Goal: Transaction & Acquisition: Obtain resource

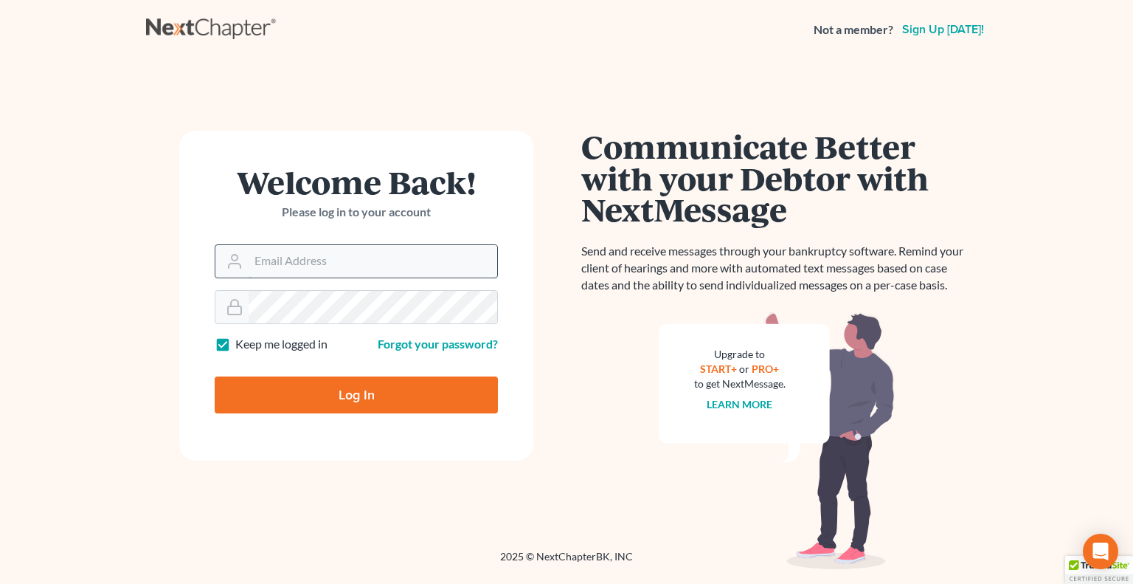
drag, startPoint x: 387, startPoint y: 263, endPoint x: 429, endPoint y: 263, distance: 41.3
click at [388, 263] on input "Email Address" at bounding box center [373, 261] width 249 height 32
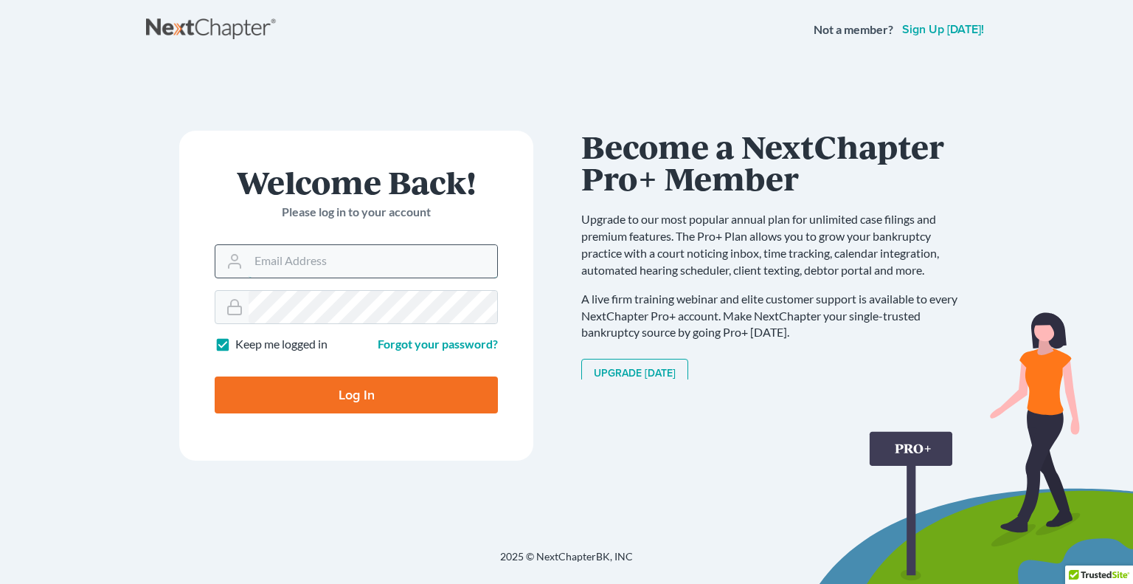
click at [298, 256] on input "Email Address" at bounding box center [373, 261] width 249 height 32
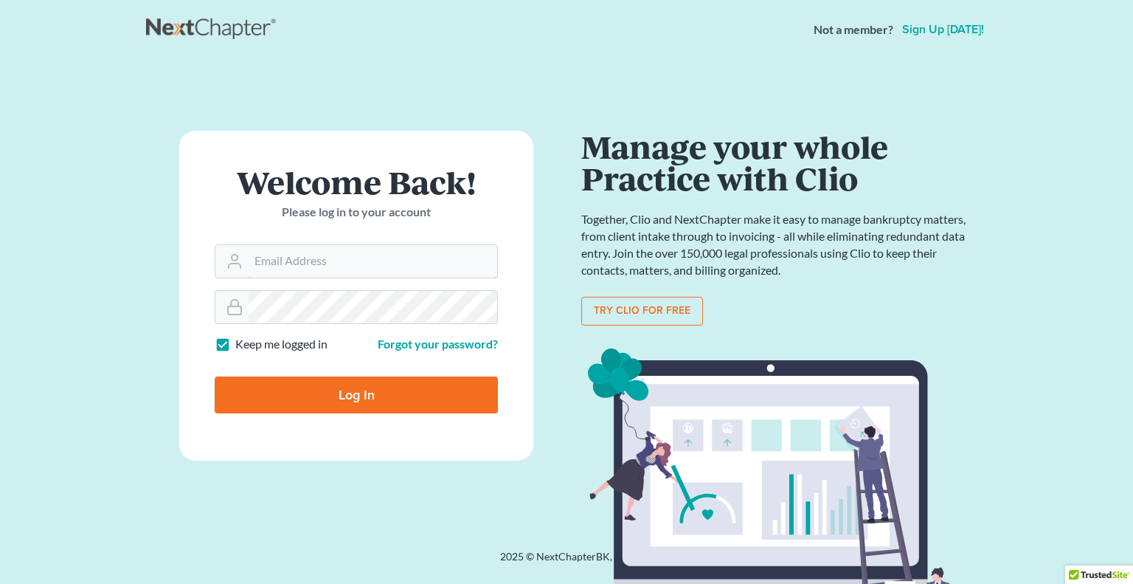
type input "[EMAIL_ADDRESS][DOMAIN_NAME]"
type input "Thinking..."
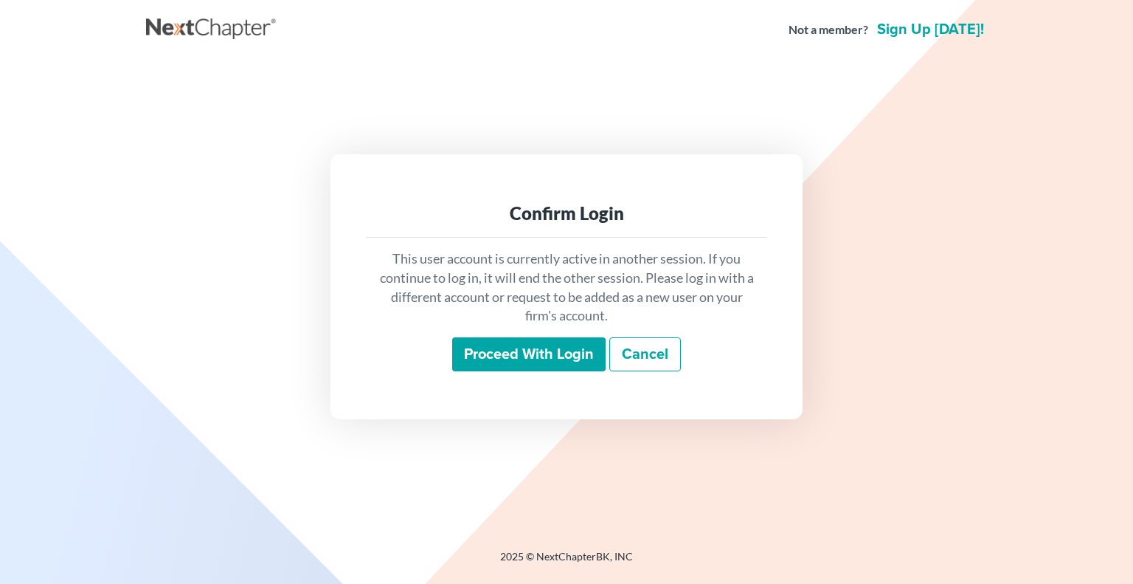
click at [504, 365] on input "Proceed with login" at bounding box center [528, 354] width 153 height 34
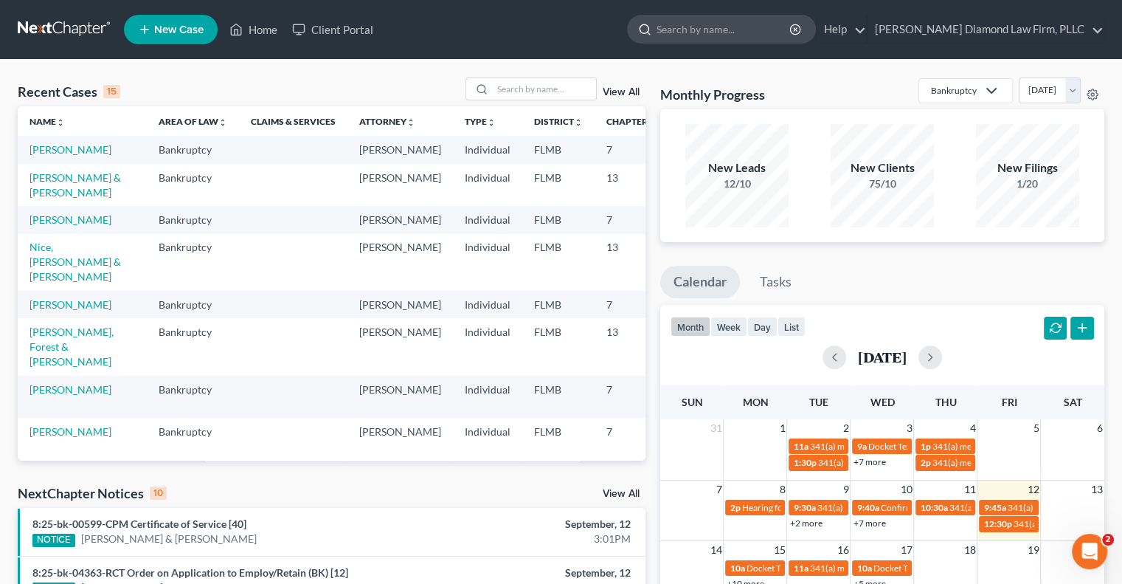
click at [775, 29] on input "search" at bounding box center [724, 28] width 135 height 27
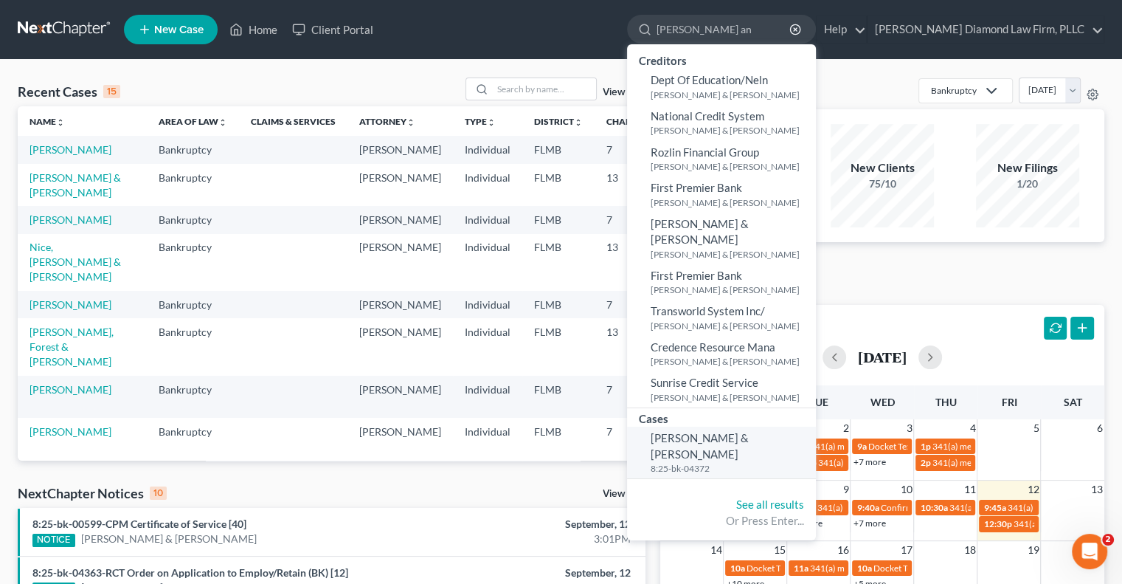
type input "[PERSON_NAME] an"
click at [749, 431] on span "[PERSON_NAME] & [PERSON_NAME]" at bounding box center [700, 445] width 98 height 29
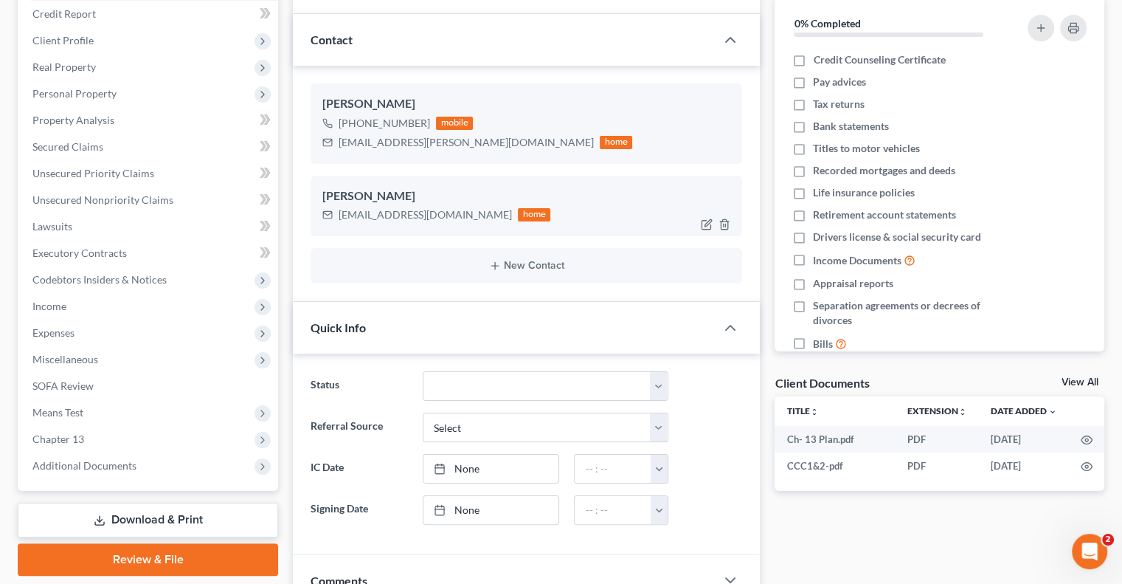
scroll to position [295, 0]
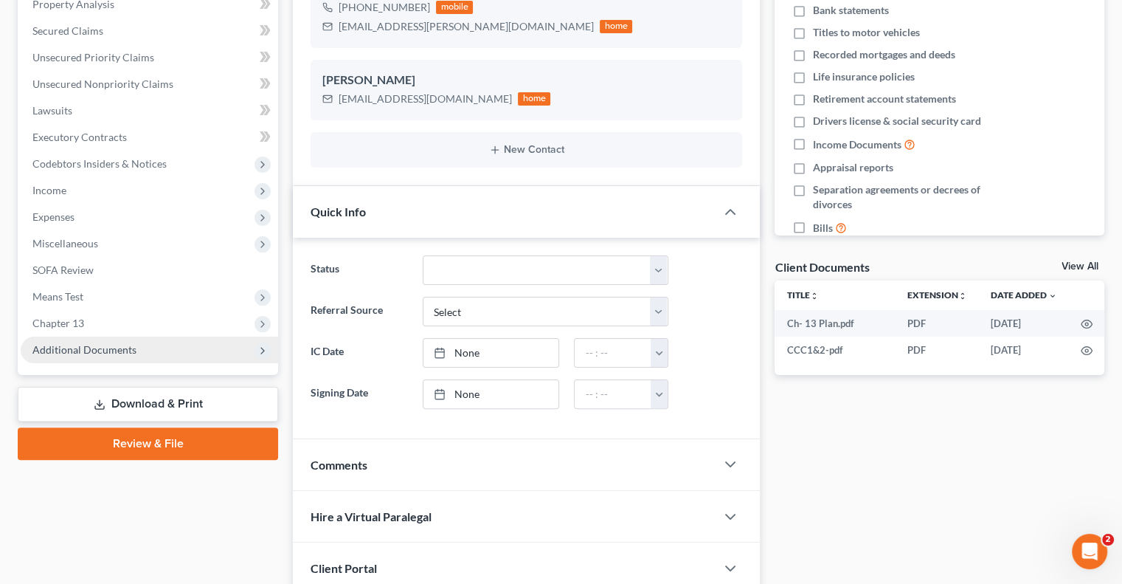
click at [87, 352] on span "Additional Documents" at bounding box center [84, 349] width 104 height 13
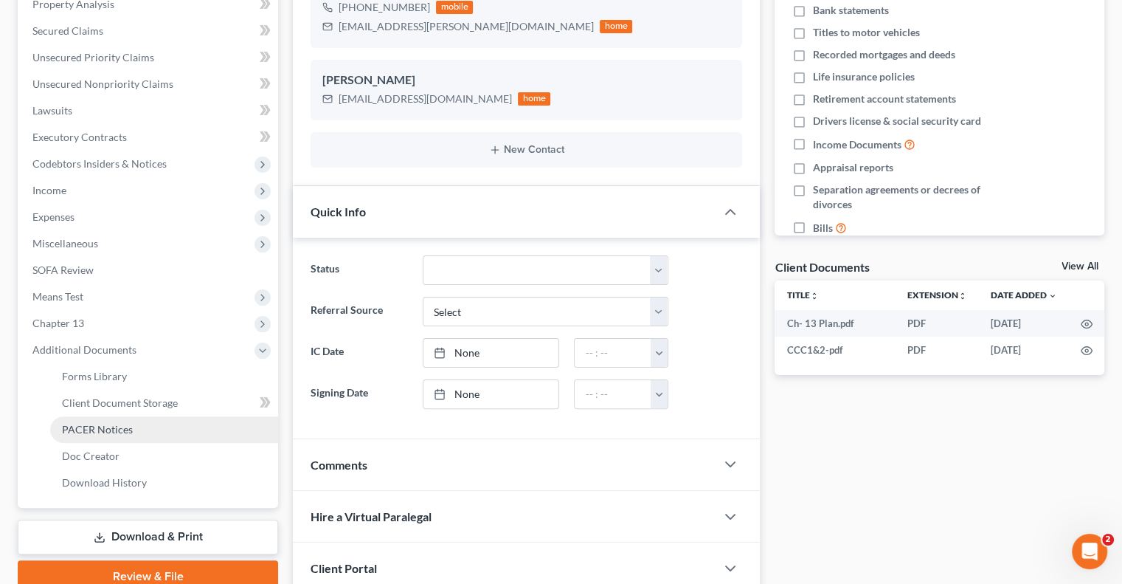
click at [102, 426] on span "PACER Notices" at bounding box center [97, 429] width 71 height 13
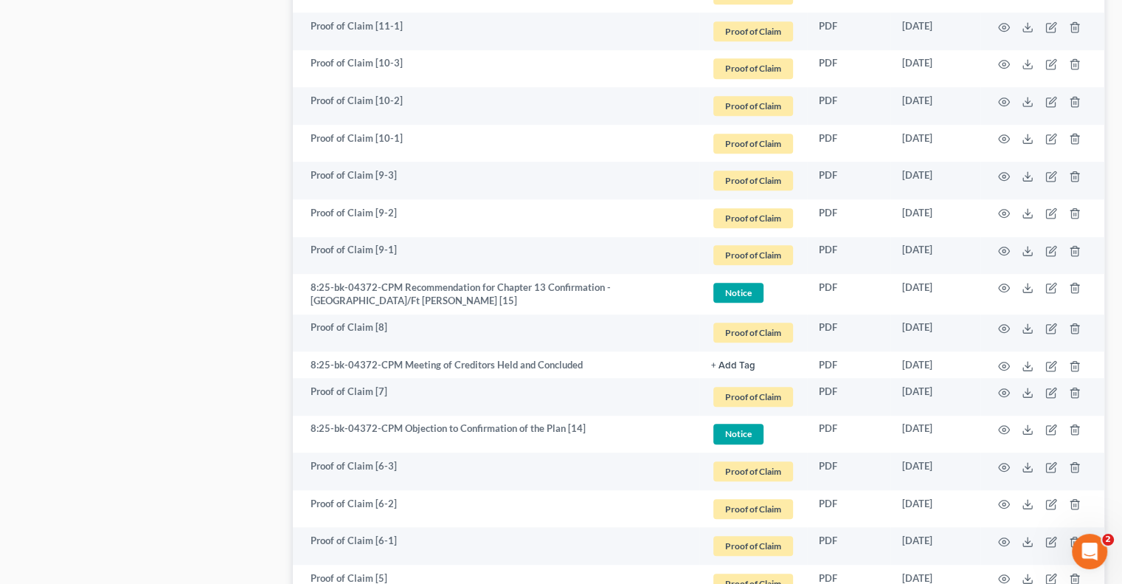
scroll to position [1895, 0]
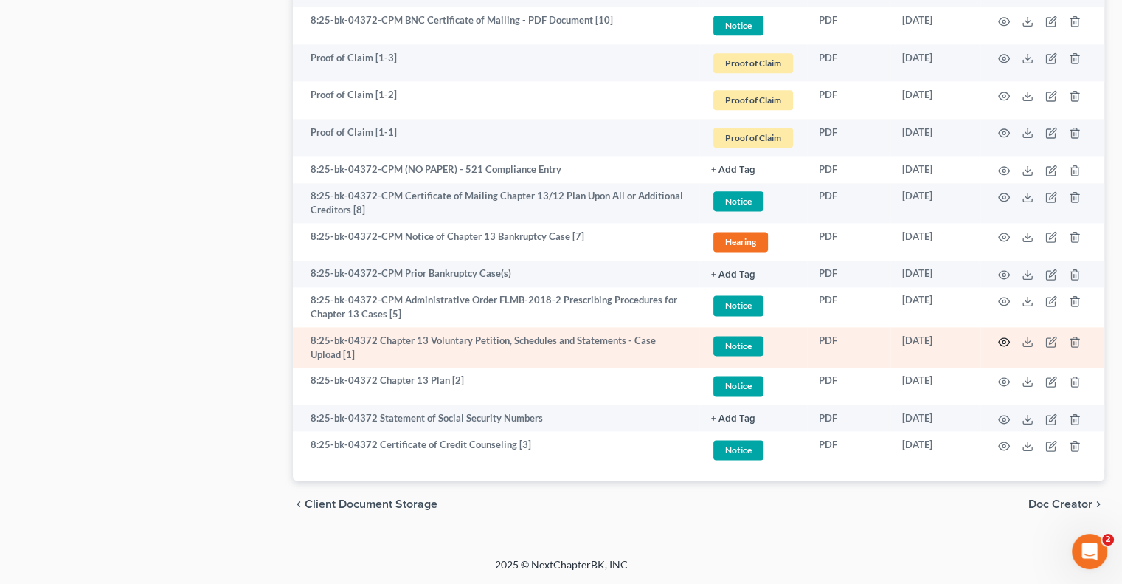
click at [1001, 337] on icon "button" at bounding box center [1004, 342] width 12 height 12
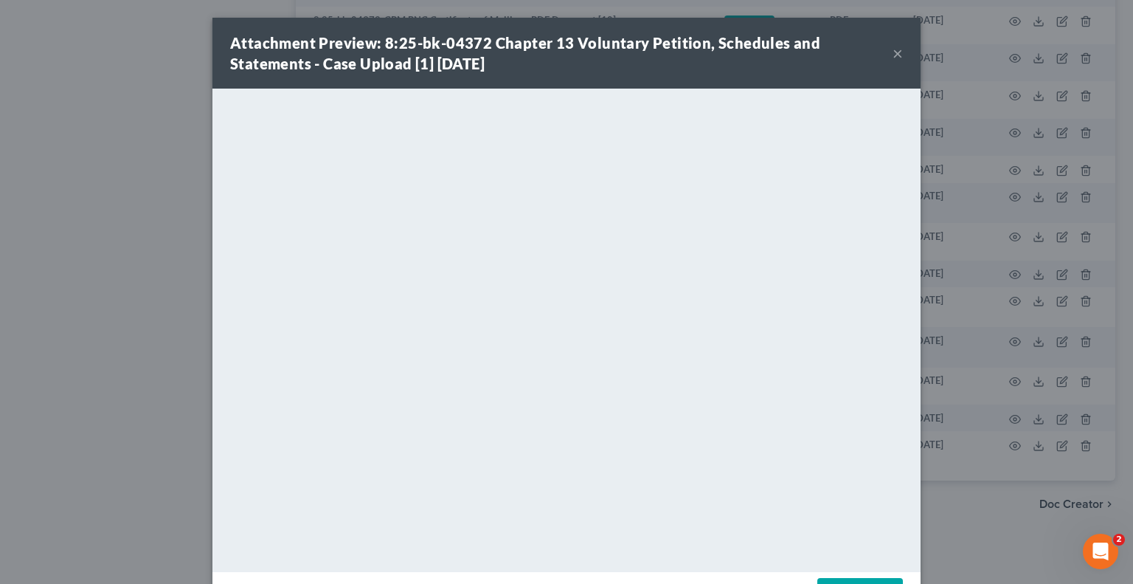
click at [726, 41] on strong "Attachment Preview: 8:25-bk-04372 Chapter 13 Voluntary Petition, Schedules and …" at bounding box center [525, 53] width 590 height 38
click at [882, 58] on div "Attachment Preview: 8:25-bk-04372 Chapter 13 Voluntary Petition, Schedules and …" at bounding box center [561, 52] width 663 height 41
click at [887, 54] on div "Attachment Preview: 8:25-bk-04372 Chapter 13 Voluntary Petition, Schedules and …" at bounding box center [566, 53] width 708 height 71
click at [893, 53] on button "×" at bounding box center [898, 53] width 10 height 18
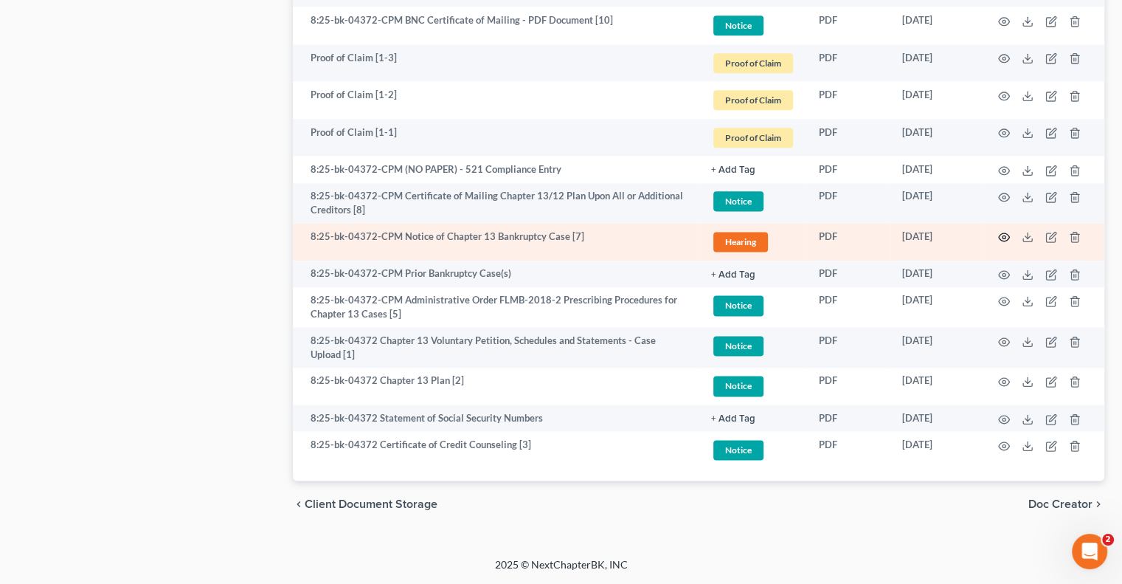
click at [1003, 241] on icon "button" at bounding box center [1004, 237] width 11 height 8
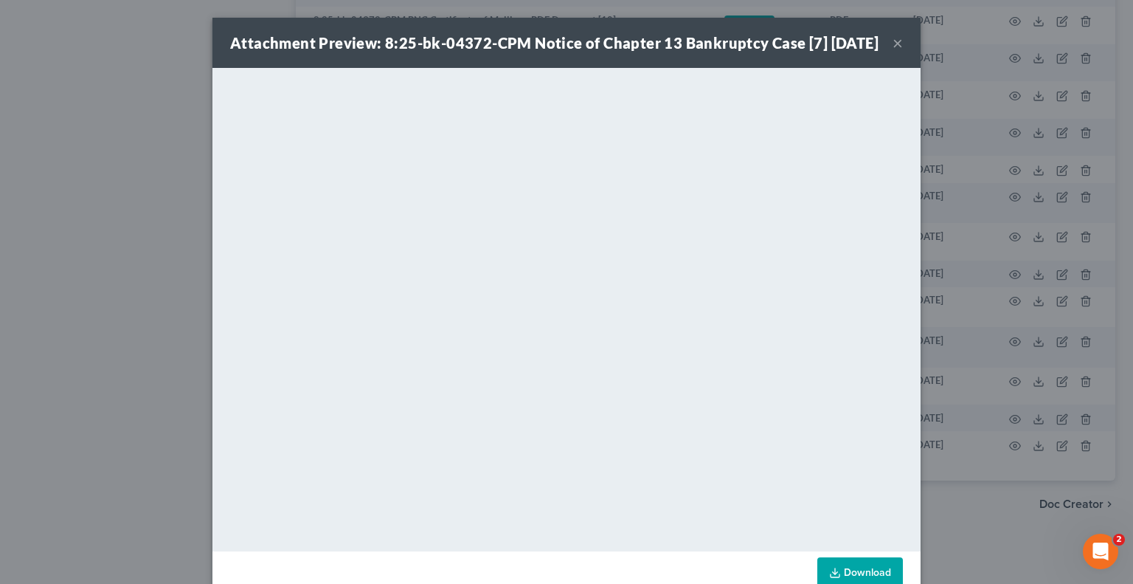
click at [879, 53] on div "Attachment Preview: 8:25-bk-04372-CPM Notice of Chapter 13 Bankruptcy Case [7] …" at bounding box center [554, 42] width 649 height 21
click at [893, 52] on button "×" at bounding box center [898, 43] width 10 height 18
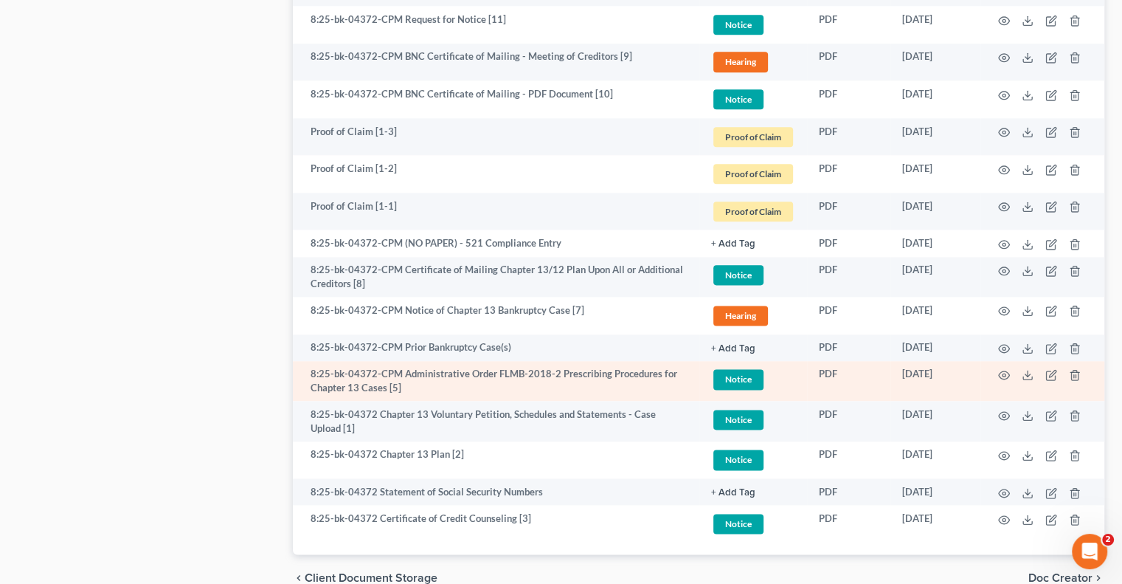
scroll to position [1747, 0]
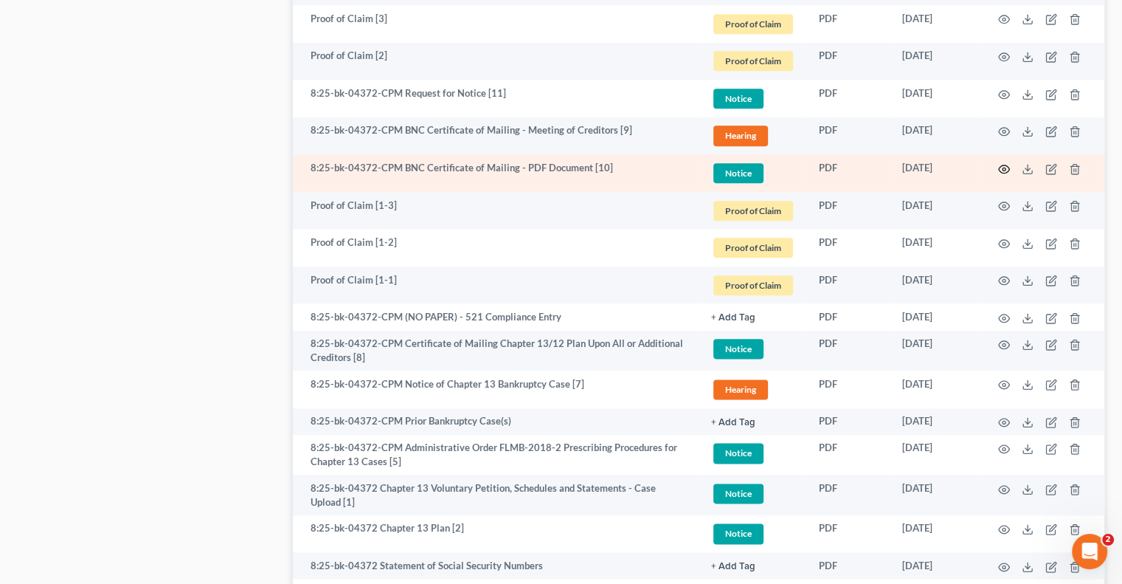
click at [1003, 167] on circle "button" at bounding box center [1004, 168] width 3 height 3
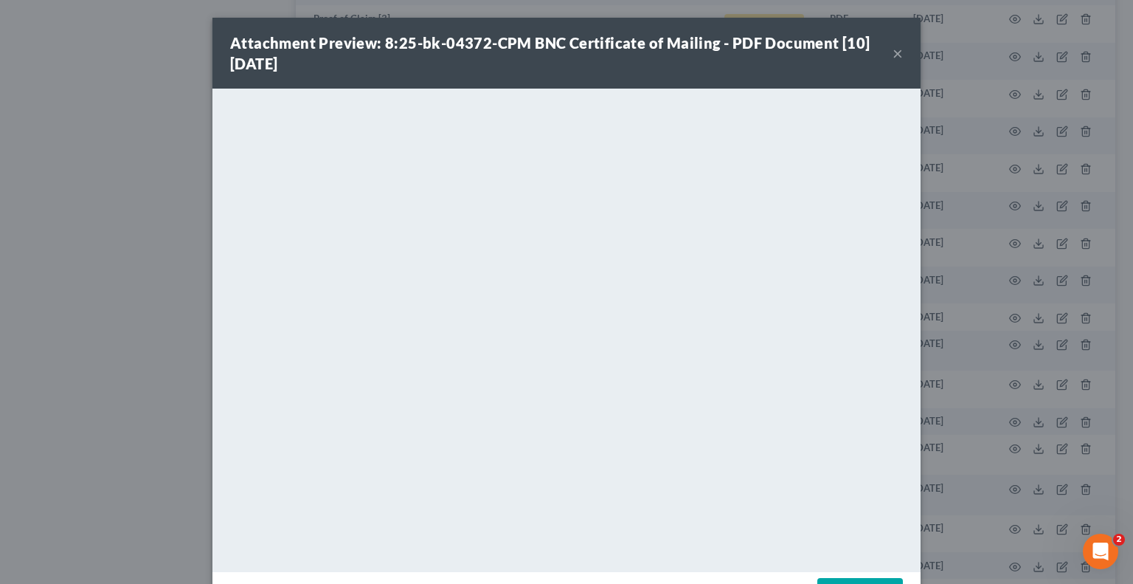
click at [888, 64] on div "Attachment Preview: 8:25-bk-04372-CPM BNC Certificate of Mailing - PDF Document…" at bounding box center [566, 53] width 708 height 71
click at [893, 53] on button "×" at bounding box center [898, 53] width 10 height 18
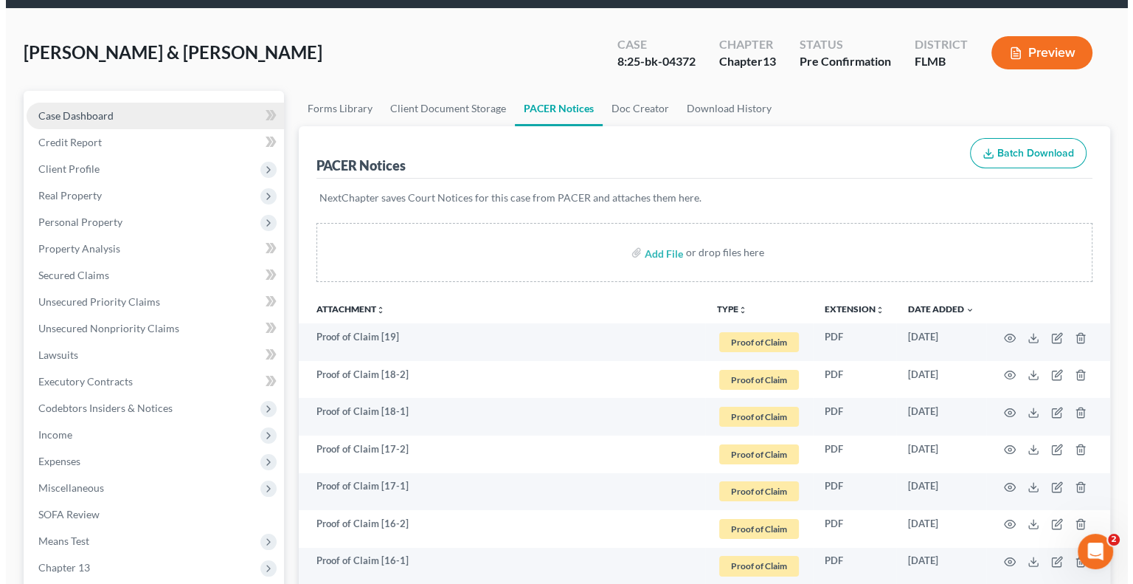
scroll to position [0, 0]
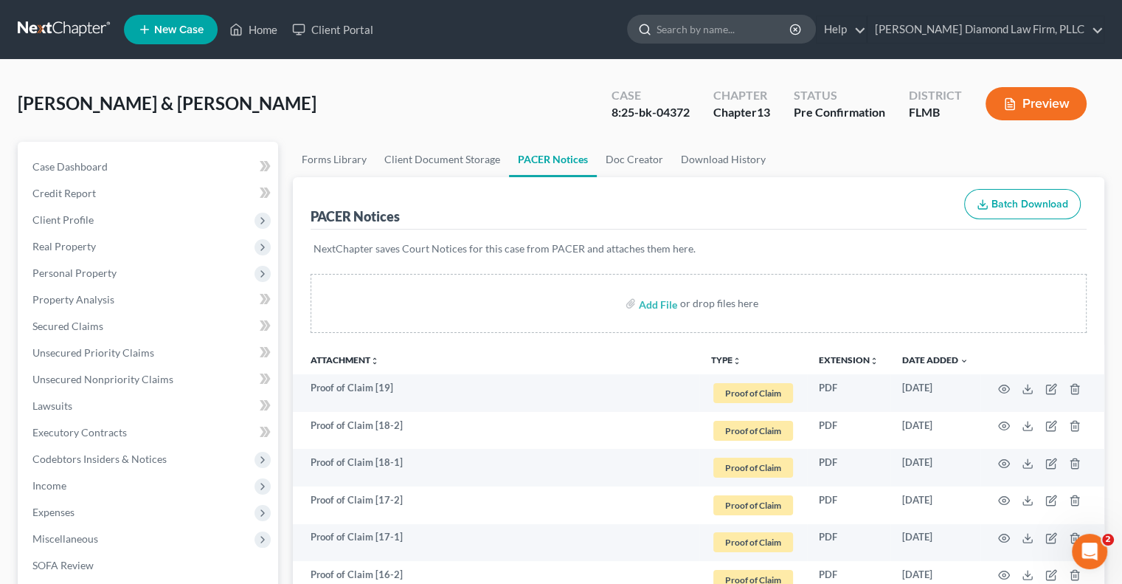
click at [774, 32] on input "search" at bounding box center [724, 28] width 135 height 27
type input "[PERSON_NAME]"
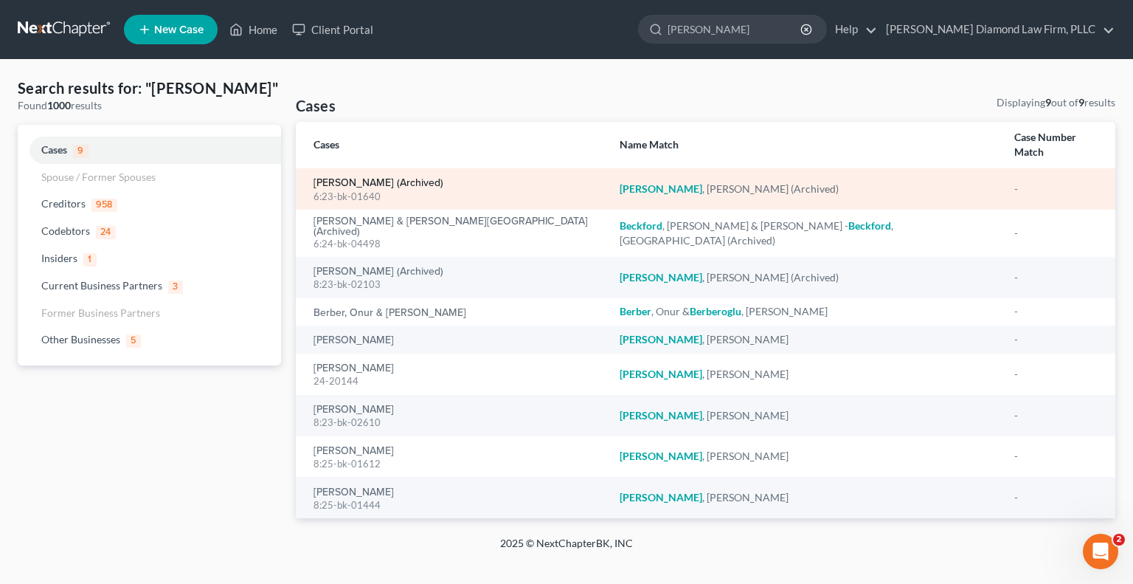
click at [407, 178] on link "[PERSON_NAME] (Archived)" at bounding box center [379, 183] width 130 height 10
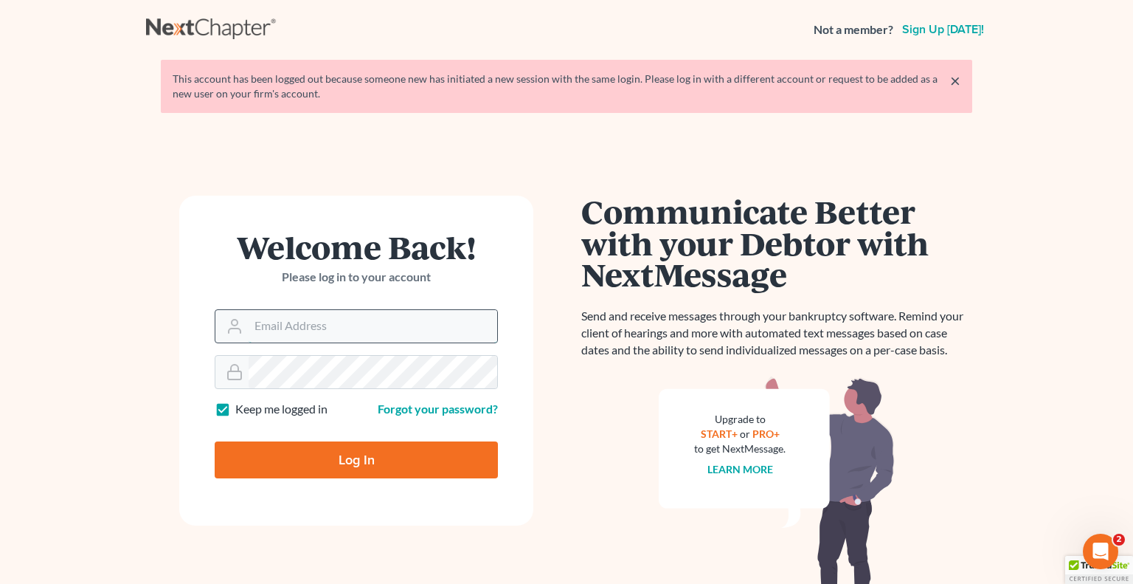
click at [339, 318] on input "Email Address" at bounding box center [373, 326] width 249 height 32
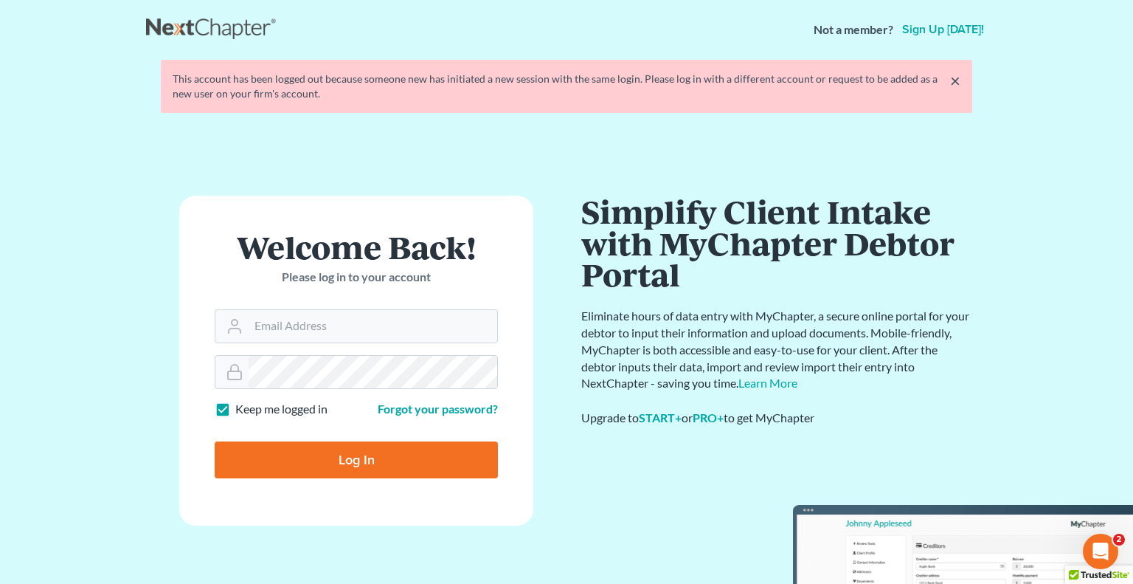
type input "[EMAIL_ADDRESS][DOMAIN_NAME]"
type input "Thinking..."
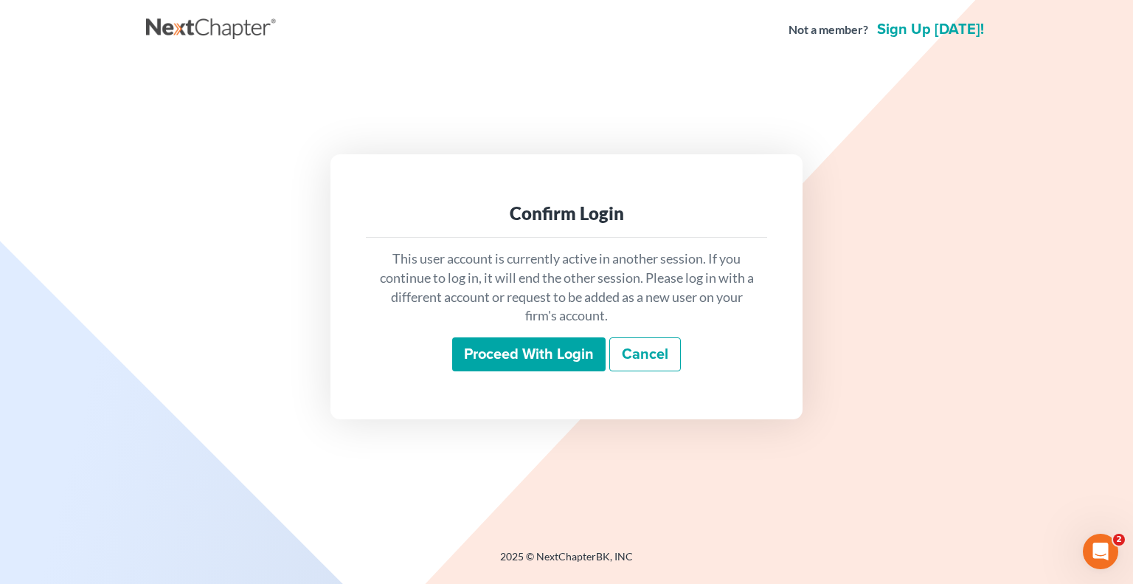
click at [516, 355] on input "Proceed with login" at bounding box center [528, 354] width 153 height 34
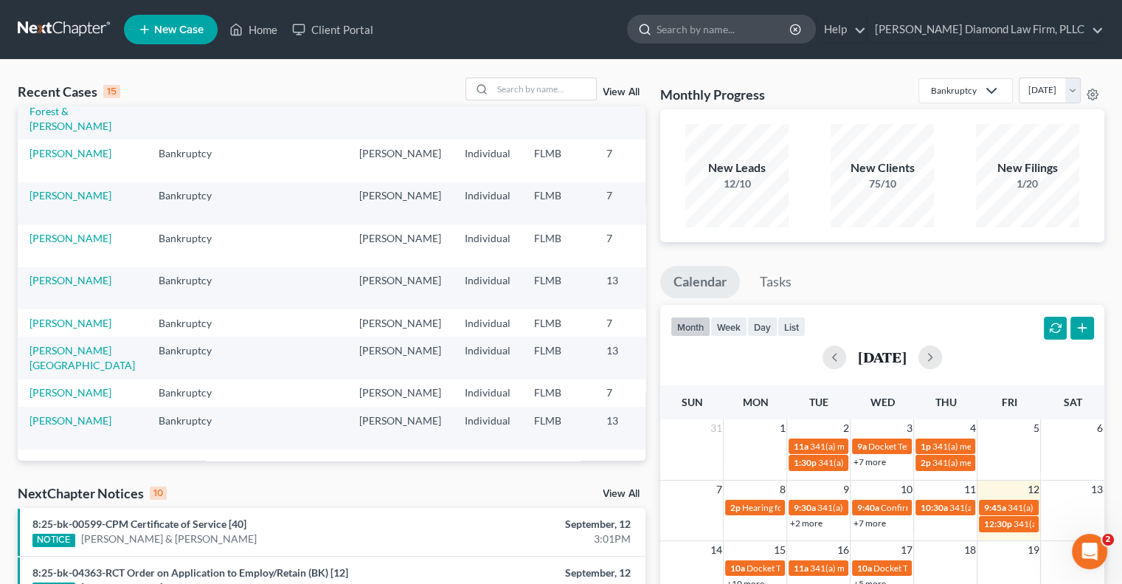
click at [744, 38] on input "search" at bounding box center [724, 28] width 135 height 27
type input "[PERSON_NAME]"
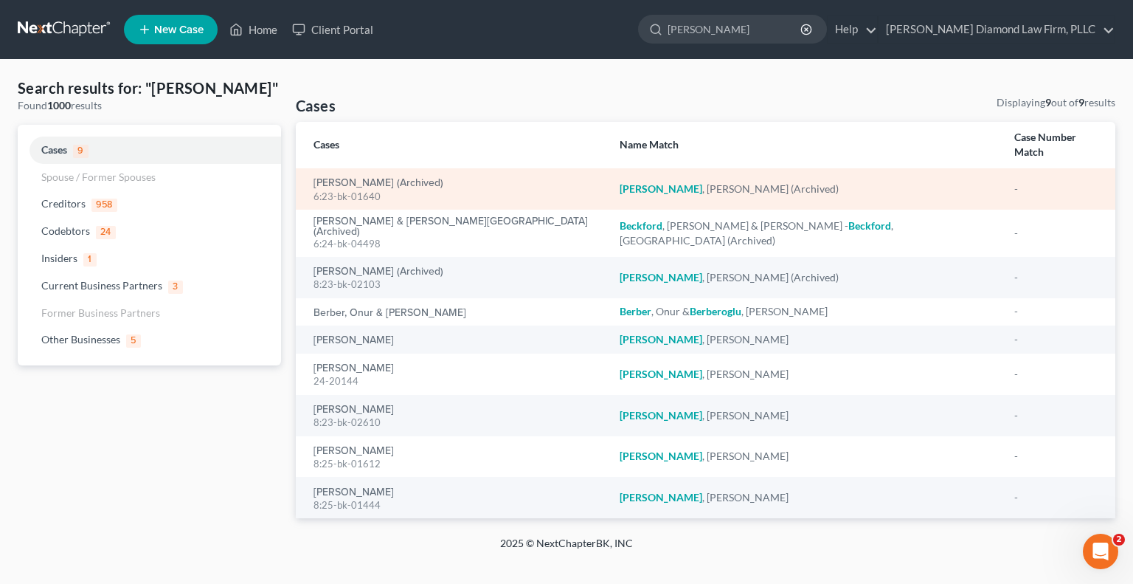
click at [425, 190] on div "6:23-bk-01640" at bounding box center [455, 197] width 283 height 14
click at [392, 178] on link "[PERSON_NAME] (Archived)" at bounding box center [379, 183] width 130 height 10
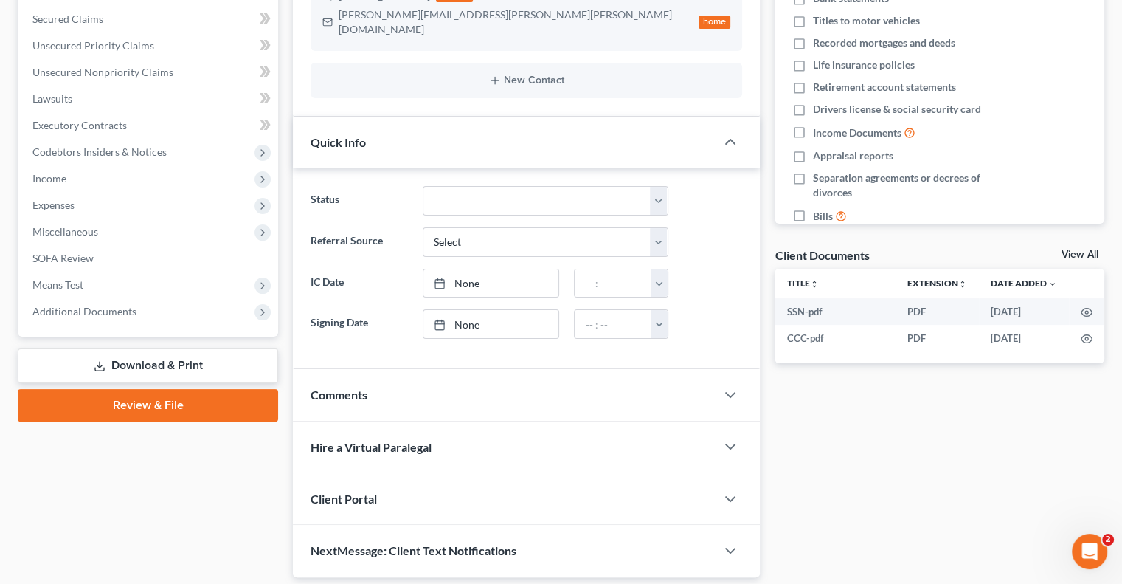
scroll to position [338, 0]
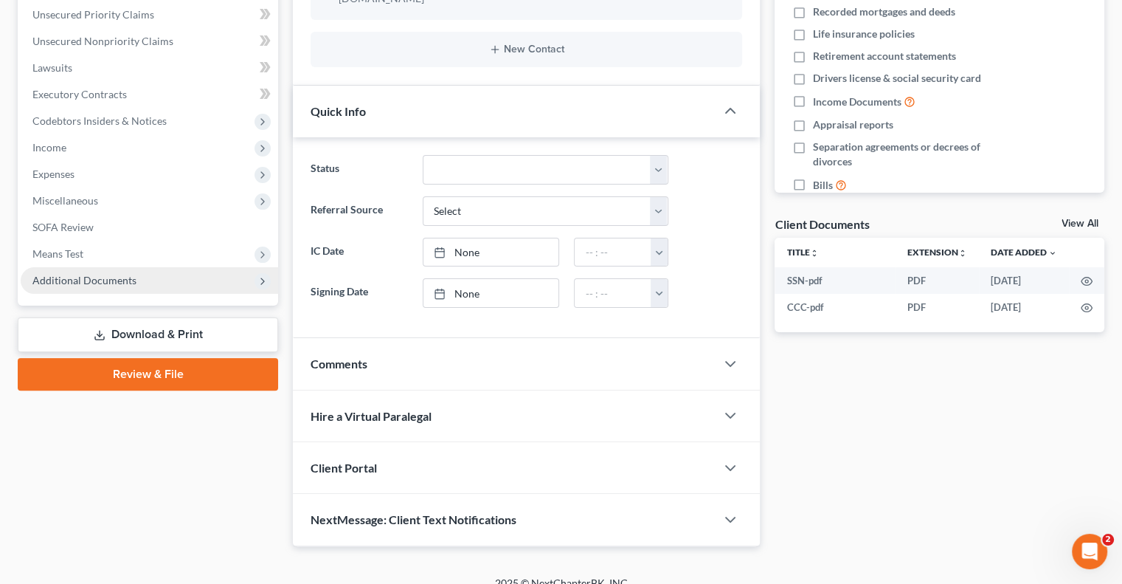
click at [148, 277] on span "Additional Documents" at bounding box center [149, 280] width 257 height 27
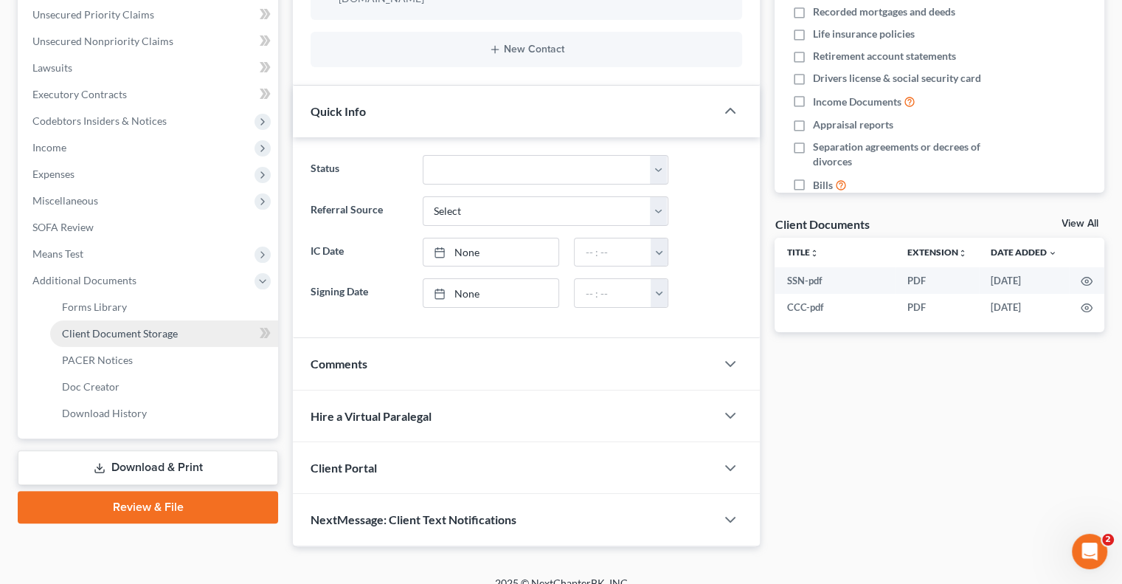
click at [145, 342] on link "Client Document Storage" at bounding box center [164, 333] width 228 height 27
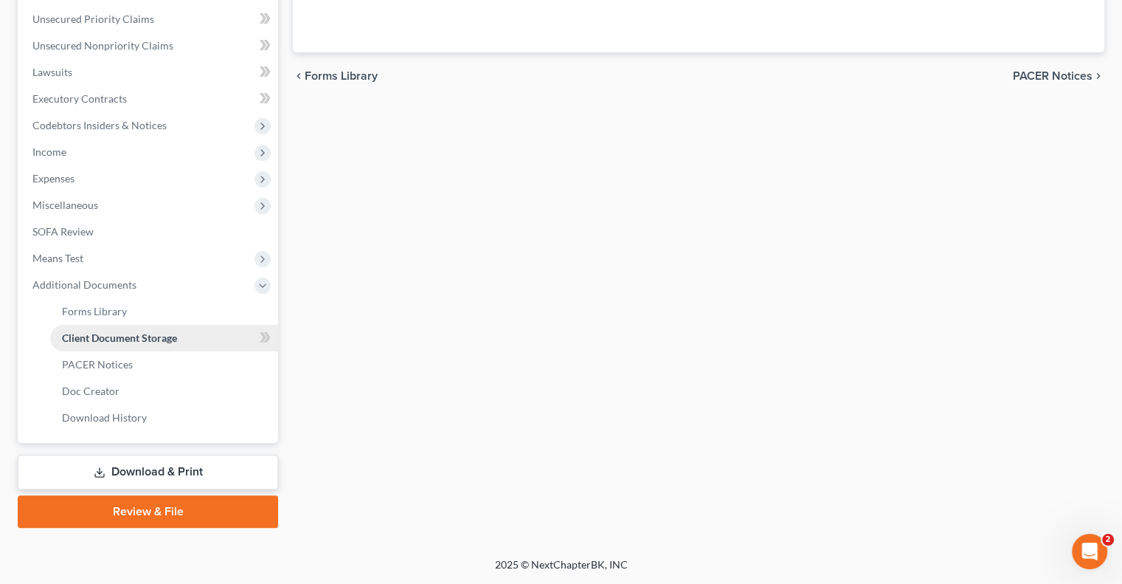
scroll to position [251, 0]
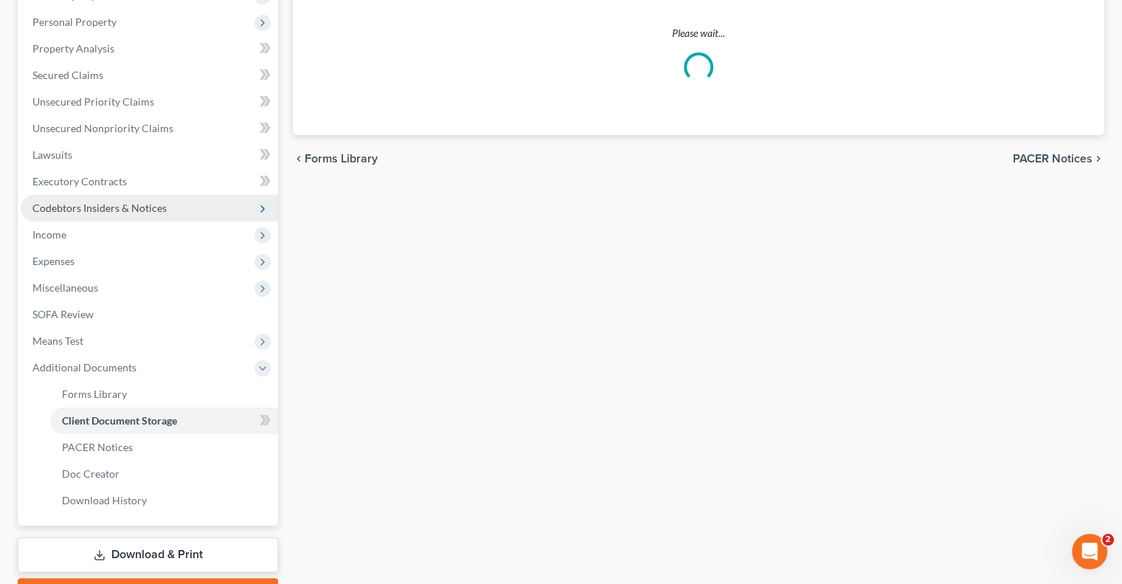
select select "9"
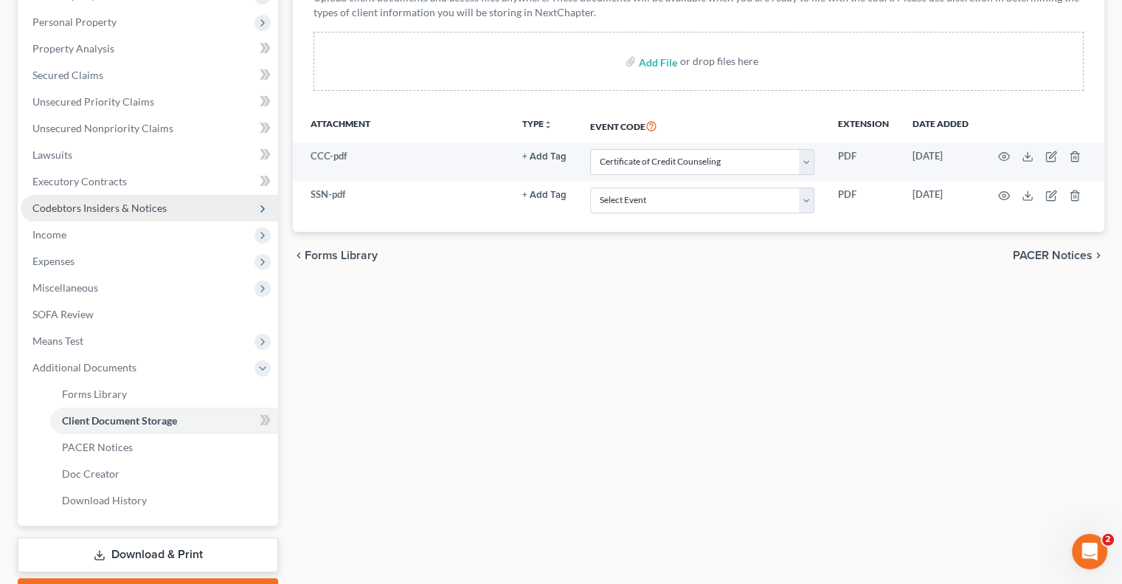
scroll to position [0, 0]
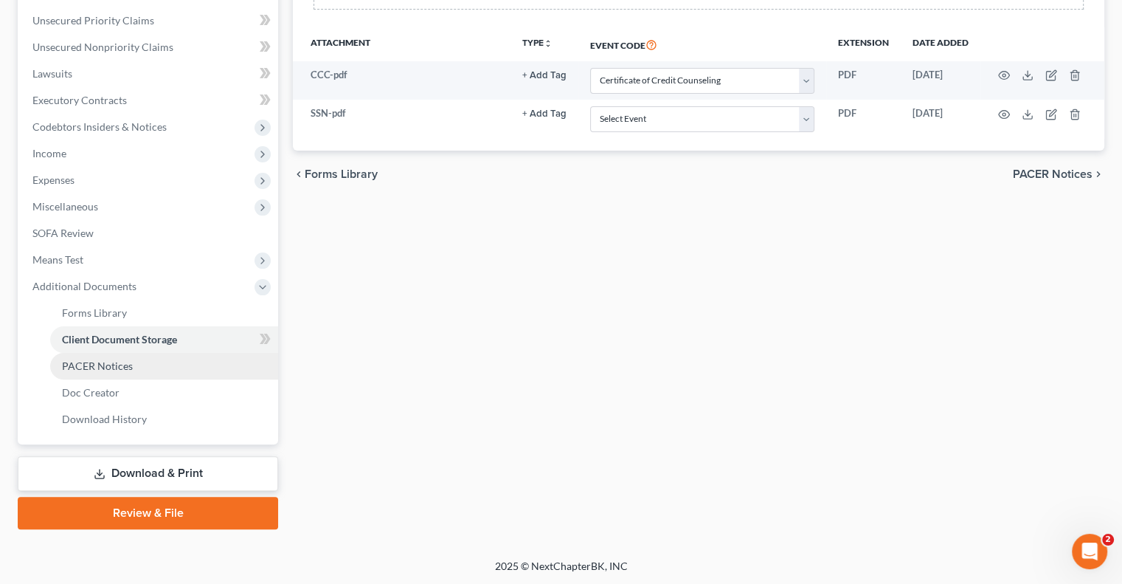
click at [125, 362] on span "PACER Notices" at bounding box center [97, 365] width 71 height 13
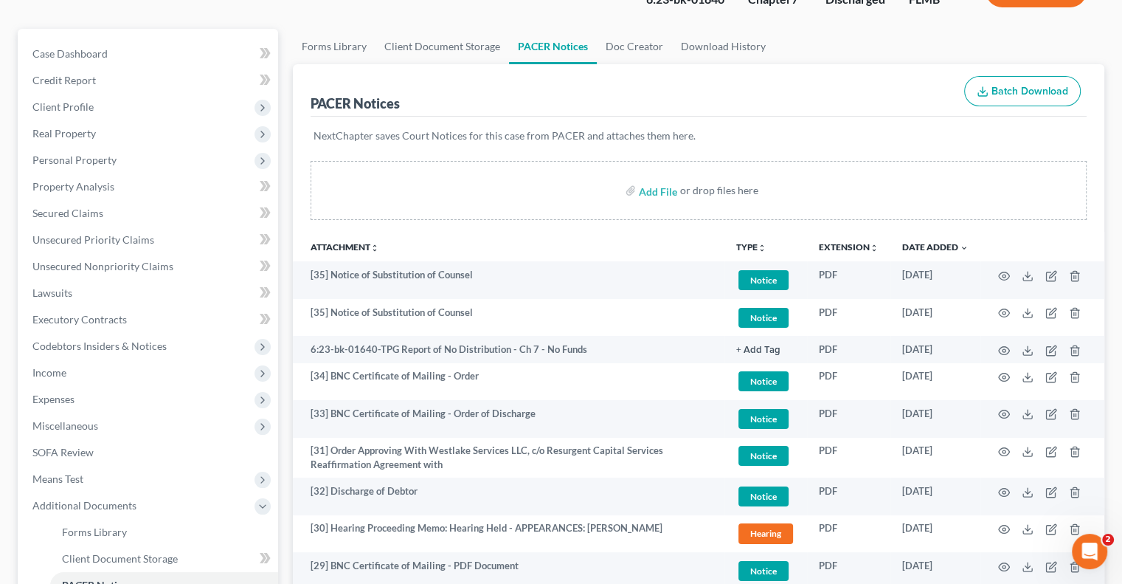
scroll to position [148, 0]
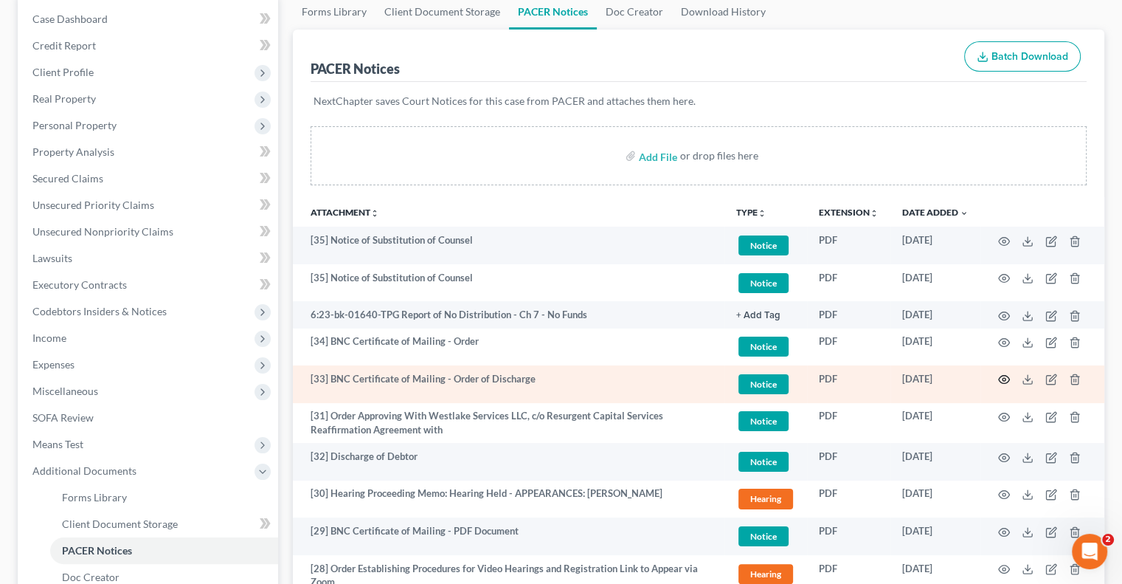
click at [1004, 374] on icon "button" at bounding box center [1004, 379] width 12 height 12
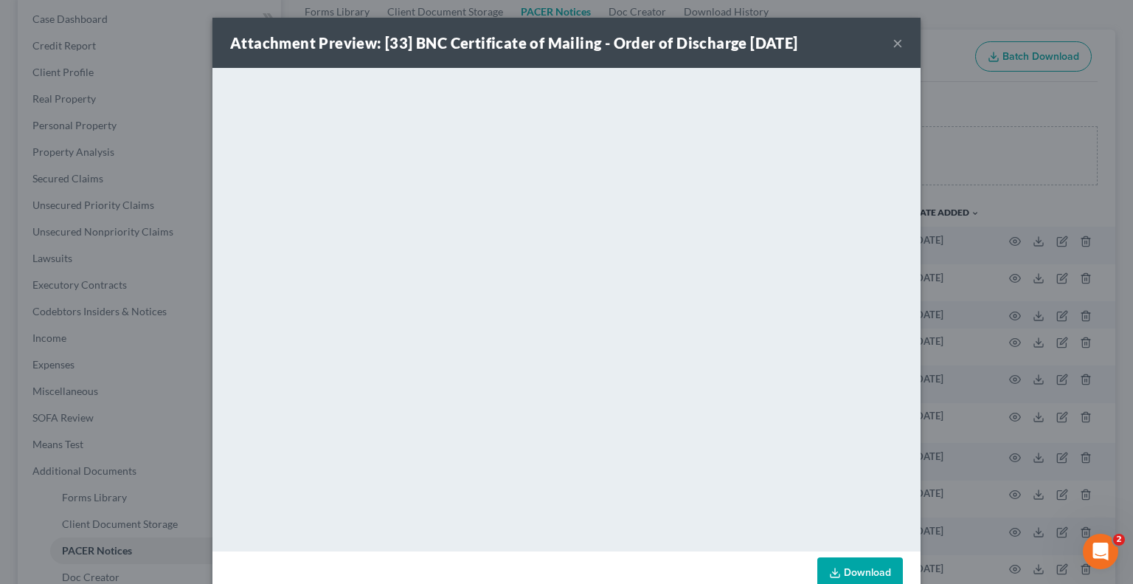
click at [893, 41] on button "×" at bounding box center [898, 43] width 10 height 18
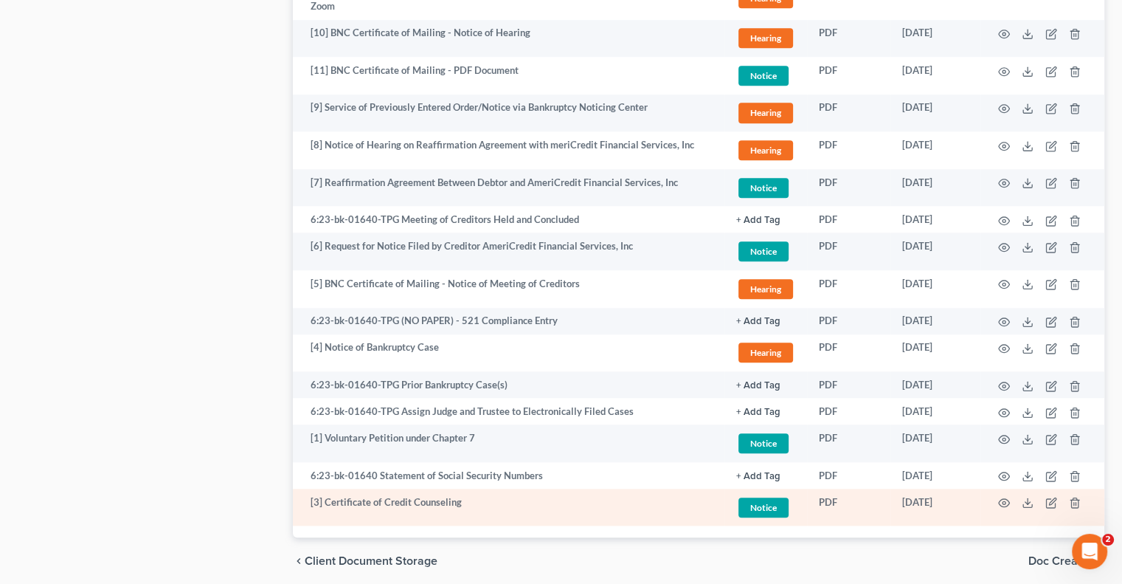
scroll to position [1416, 0]
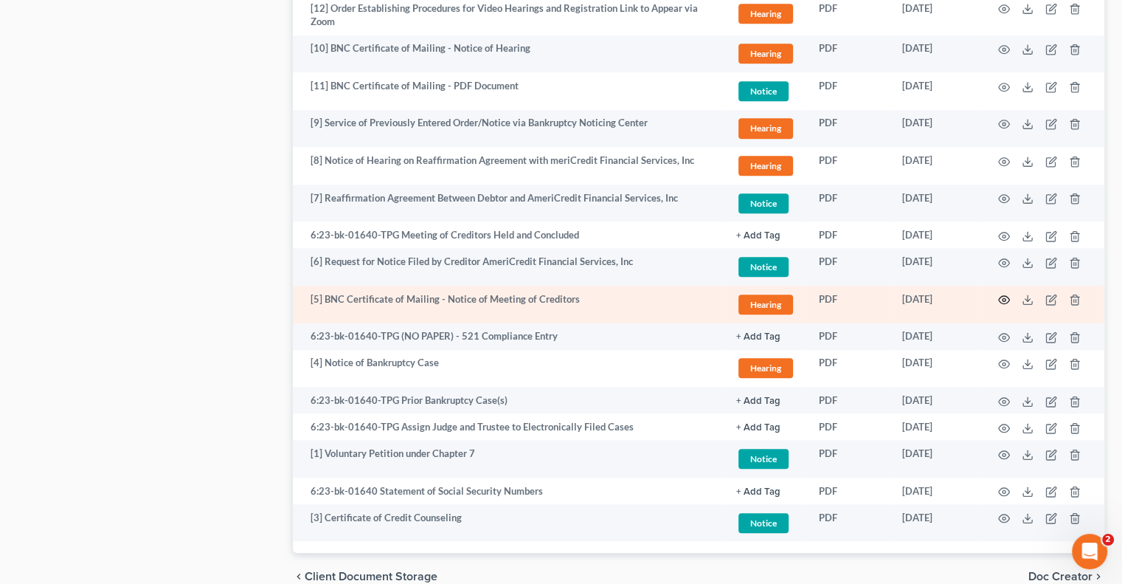
click at [1003, 297] on icon "button" at bounding box center [1004, 300] width 12 height 12
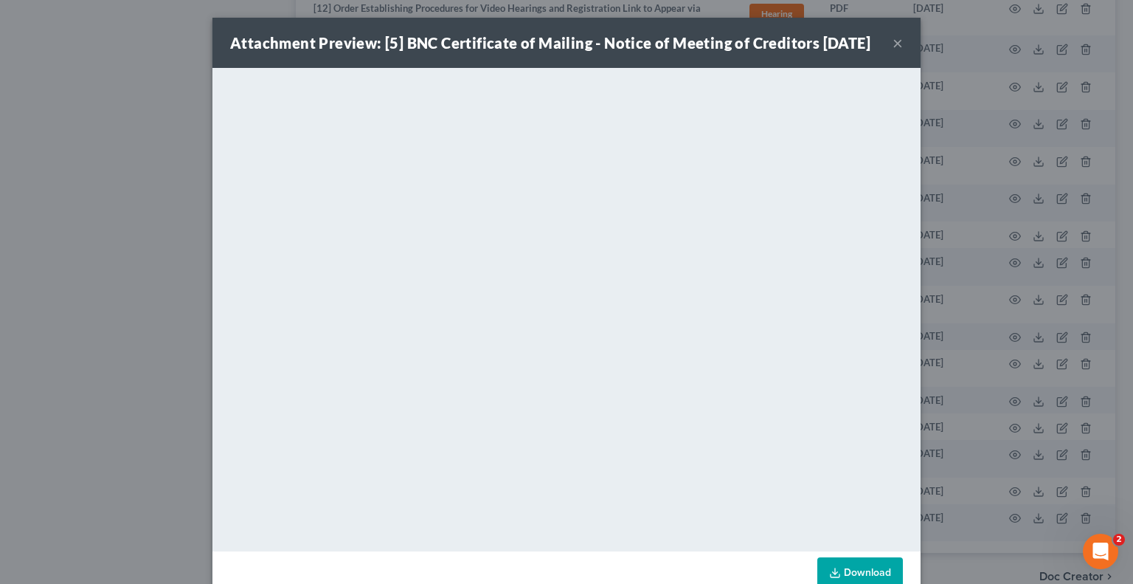
click at [897, 55] on div "Attachment Preview: [5] BNC Certificate of Mailing - Notice of Meeting of Credi…" at bounding box center [566, 43] width 708 height 50
click at [893, 51] on button "×" at bounding box center [898, 43] width 10 height 18
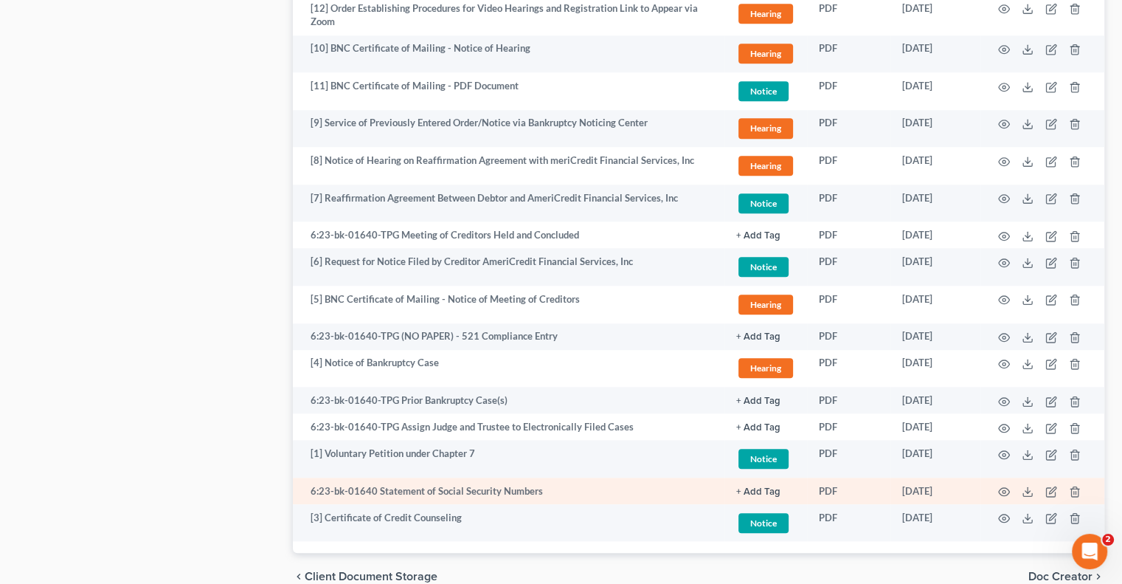
scroll to position [1490, 0]
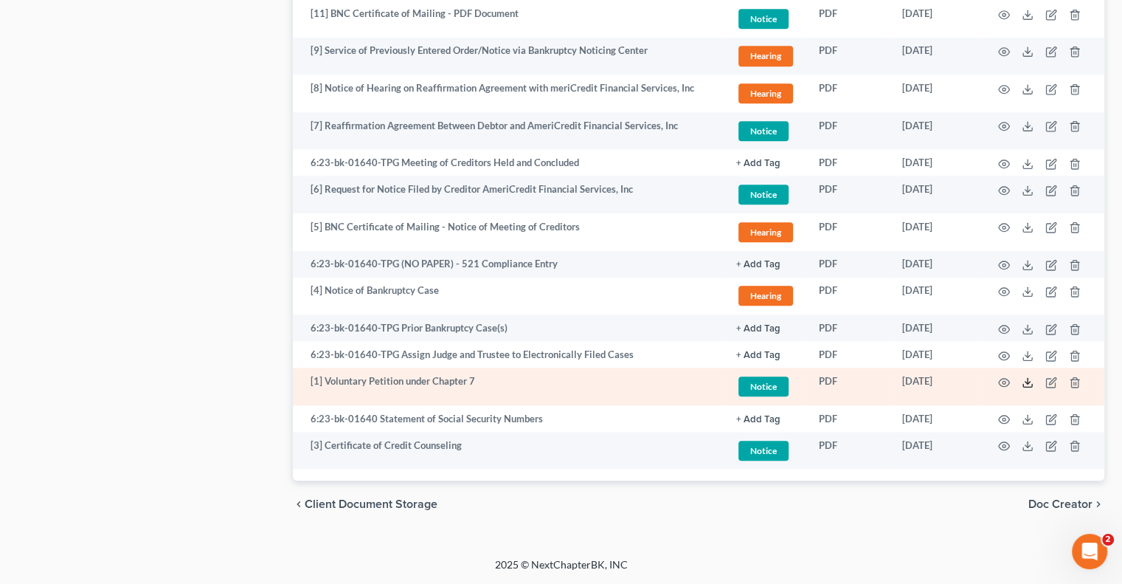
click at [1031, 377] on icon at bounding box center [1028, 382] width 12 height 12
